Goal: Information Seeking & Learning: Learn about a topic

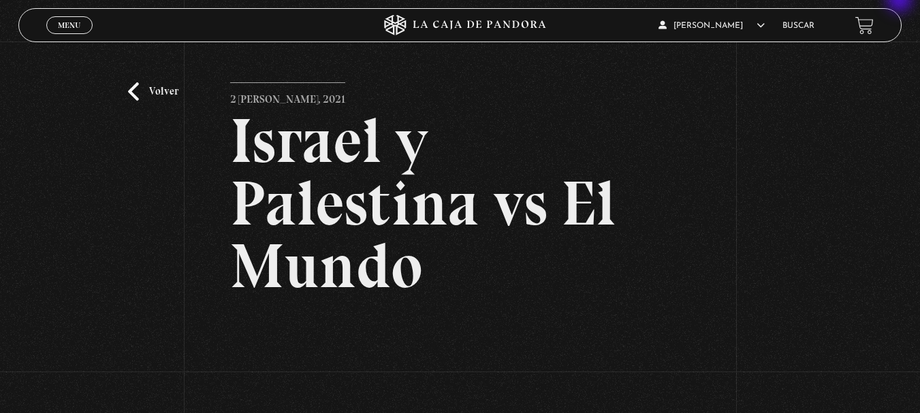
scroll to position [204, 0]
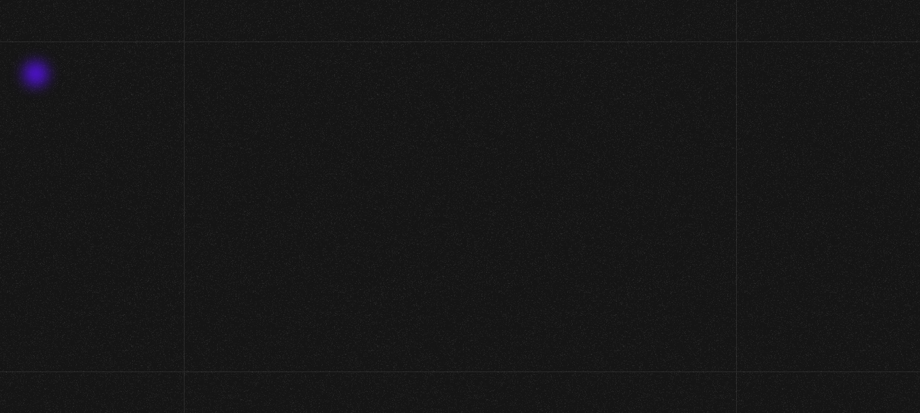
scroll to position [204, 0]
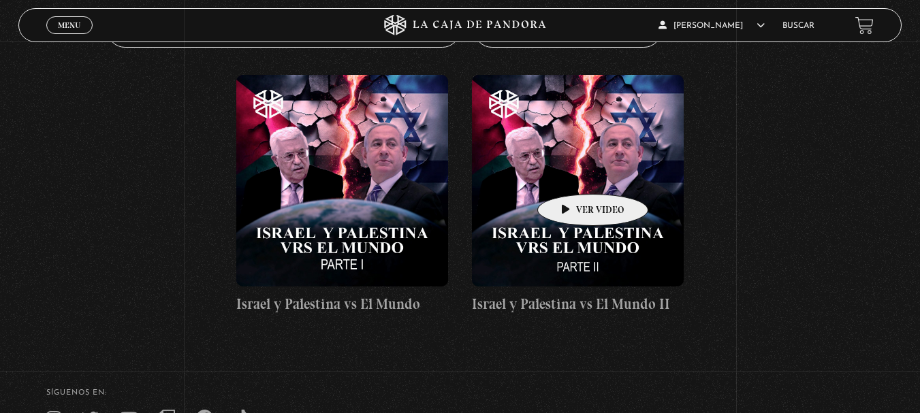
click at [572, 174] on figure at bounding box center [578, 181] width 212 height 212
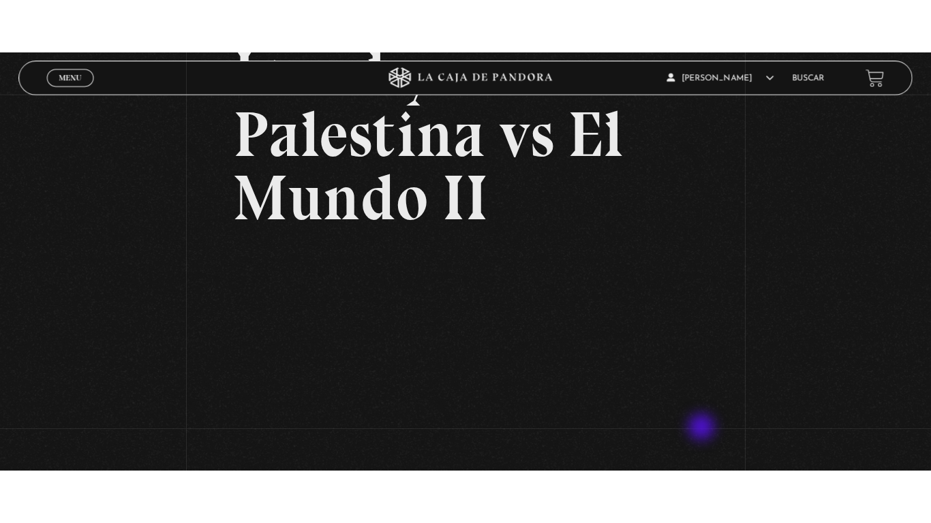
scroll to position [136, 0]
